Goal: Task Accomplishment & Management: Complete application form

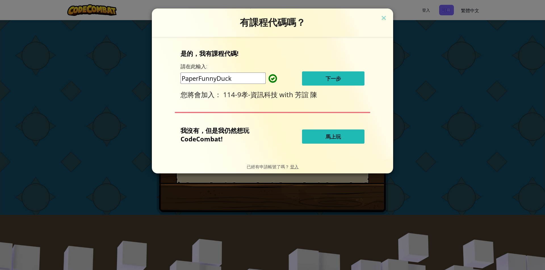
click at [327, 79] on span "下一步" at bounding box center [332, 78] width 15 height 7
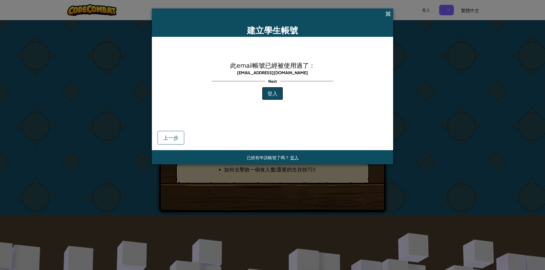
click at [267, 96] on span "登入" at bounding box center [272, 93] width 10 height 7
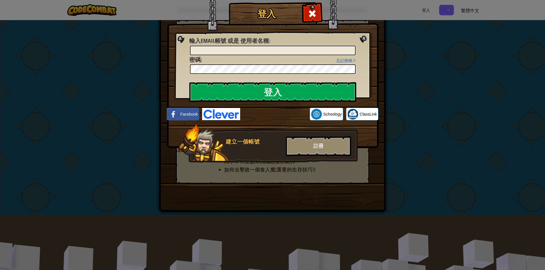
click at [367, 38] on img at bounding box center [273, 65] width 212 height 165
